Goal: Task Accomplishment & Management: Manage account settings

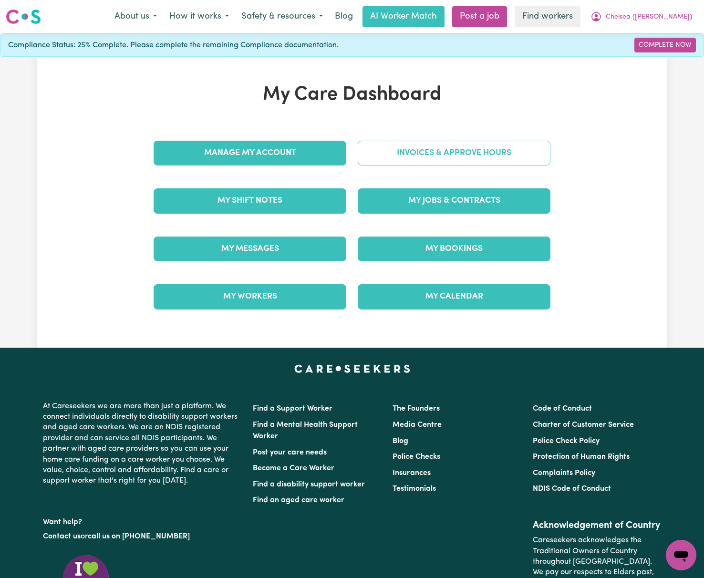
click at [526, 164] on link "Invoices & Approve Hours" at bounding box center [454, 153] width 193 height 25
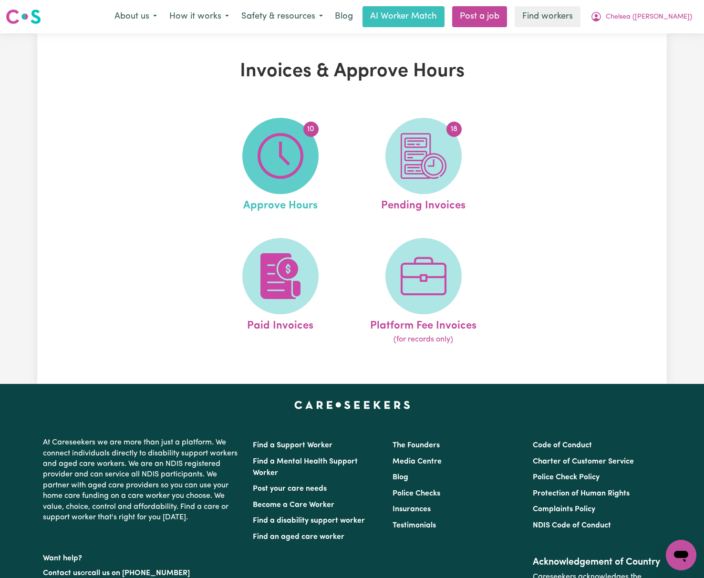
click at [312, 162] on span "10" at bounding box center [280, 156] width 76 height 76
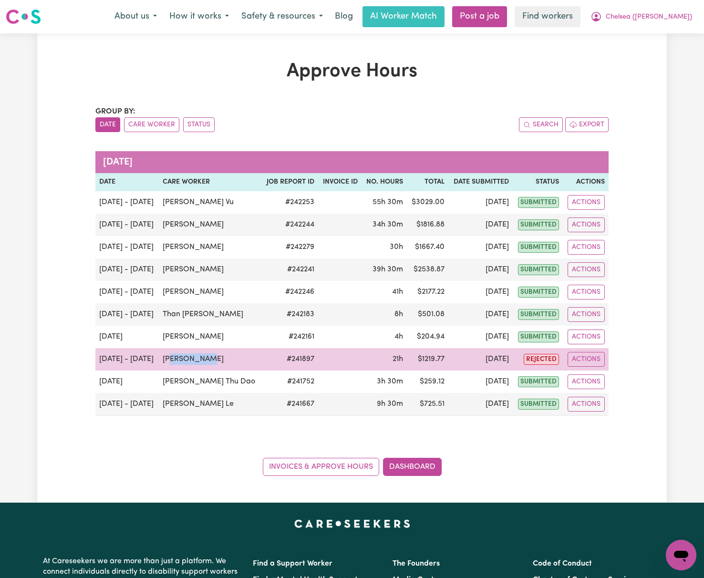
drag, startPoint x: 231, startPoint y: 361, endPoint x: 170, endPoint y: 362, distance: 61.5
click at [170, 362] on td "[PERSON_NAME]" at bounding box center [210, 359] width 103 height 22
drag, startPoint x: 161, startPoint y: 360, endPoint x: 210, endPoint y: 360, distance: 49.6
click at [210, 360] on td "[PERSON_NAME]" at bounding box center [210, 359] width 103 height 22
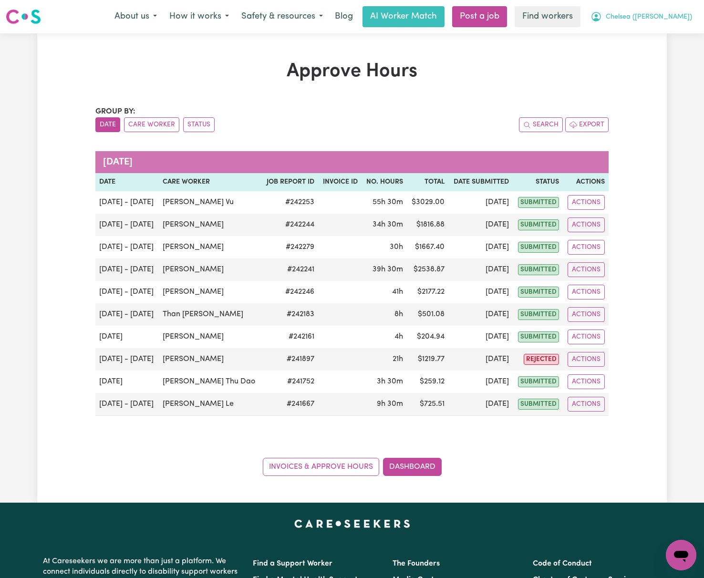
click at [675, 13] on span "Chelsea ([PERSON_NAME])" at bounding box center [649, 17] width 86 height 10
click at [678, 60] on link "Logout" at bounding box center [659, 55] width 75 height 18
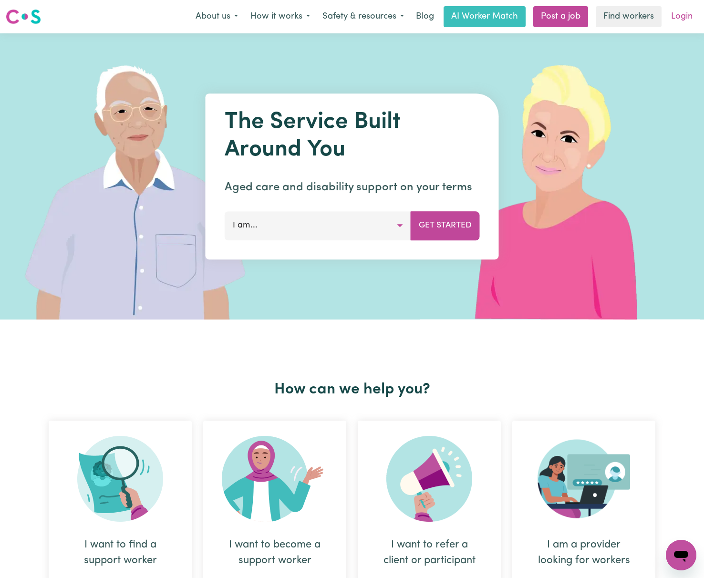
click at [678, 12] on link "Login" at bounding box center [681, 16] width 33 height 21
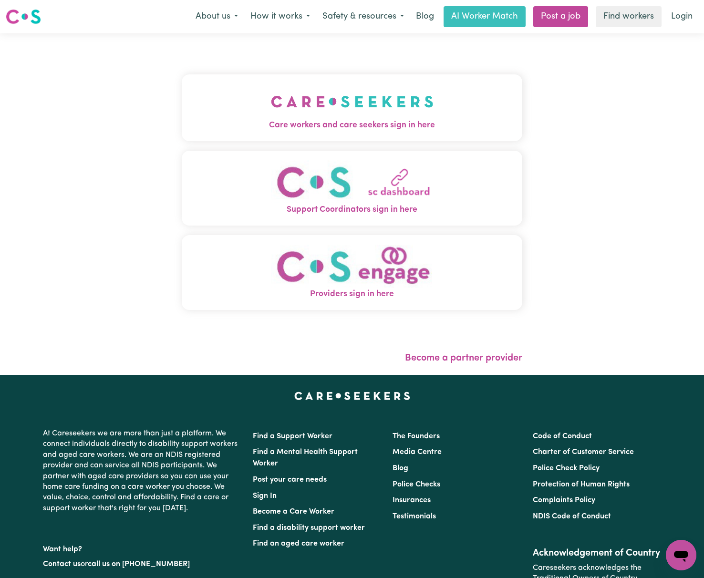
drag, startPoint x: 304, startPoint y: 97, endPoint x: 294, endPoint y: 85, distance: 15.9
click at [304, 97] on img "Care workers and care seekers sign in here" at bounding box center [352, 101] width 163 height 35
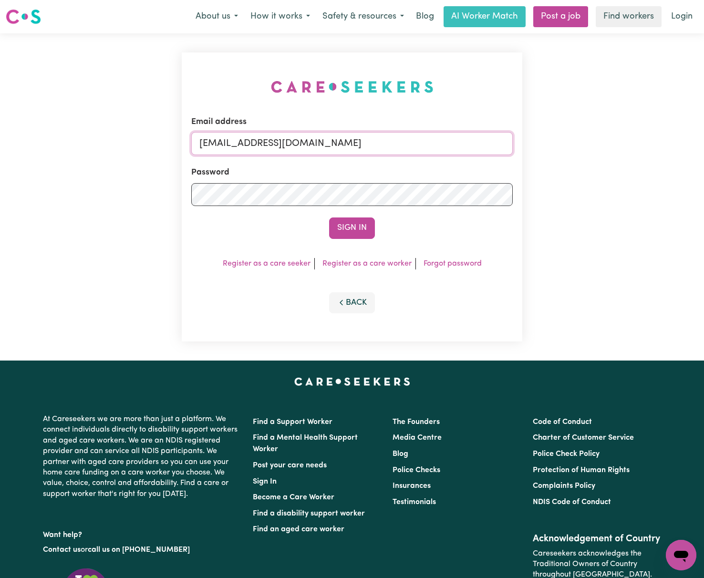
drag, startPoint x: 248, startPoint y: 138, endPoint x: 811, endPoint y: 124, distance: 563.5
click at [704, 124] on html "Menu About us How it works Safety & resources Blog AI Worker Match Post a job F…" at bounding box center [352, 370] width 704 height 740
paste input "tram.[PERSON_NAME] [EMAIL_ADDRESS]"
click at [329, 218] on button "Sign In" at bounding box center [352, 228] width 46 height 21
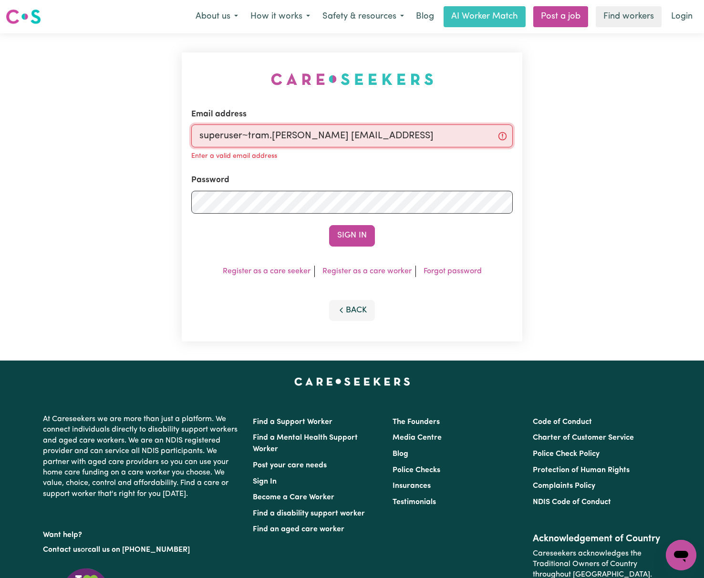
click at [325, 140] on input "superuser~tram.[PERSON_NAME] [EMAIL_ADDRESS]" at bounding box center [352, 135] width 322 height 23
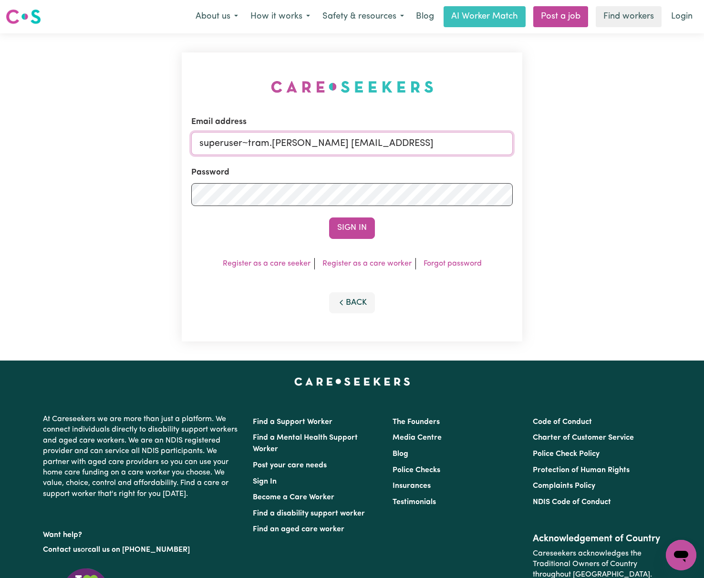
drag, startPoint x: 250, startPoint y: 145, endPoint x: 555, endPoint y: 136, distance: 304.9
click at [555, 136] on div "Email address superuser~tram.[PERSON_NAME] [EMAIL_ADDRESS] Password Sign In Reg…" at bounding box center [352, 196] width 704 height 327
paste input "[EMAIL_ADDRESS][DOMAIN_NAME]"
type input "superuser~[EMAIL_ADDRESS][DOMAIN_NAME]"
click at [329, 218] on button "Sign In" at bounding box center [352, 228] width 46 height 21
